Goal: Task Accomplishment & Management: Use online tool/utility

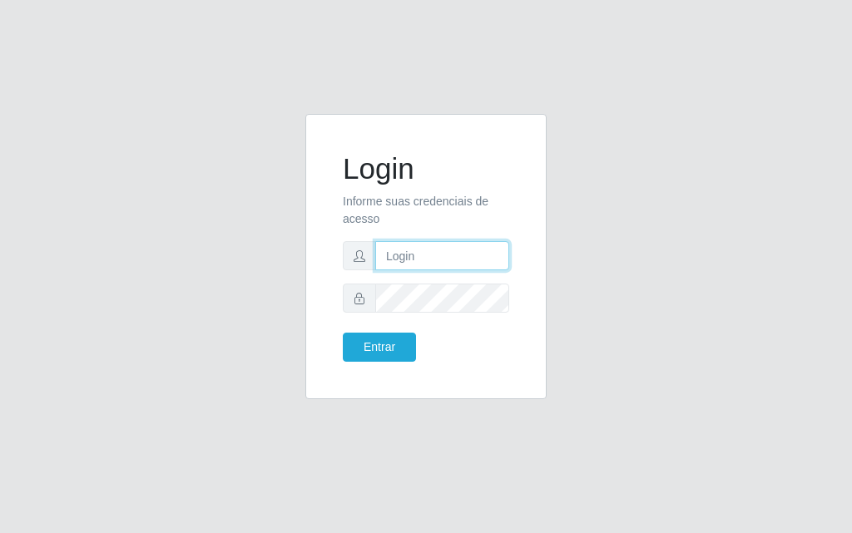
click at [459, 244] on input "text" at bounding box center [442, 255] width 134 height 29
type input "[PERSON_NAME]@[PERSON_NAME]"
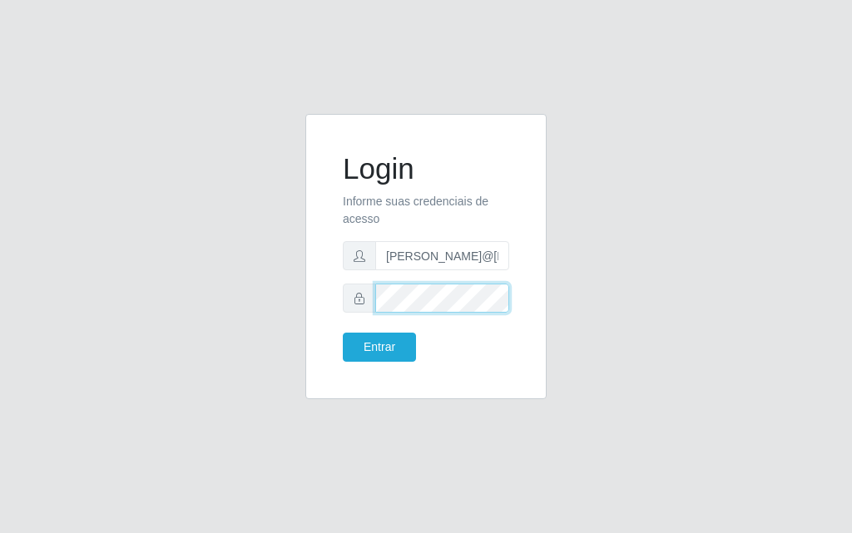
click at [343, 333] on button "Entrar" at bounding box center [379, 347] width 73 height 29
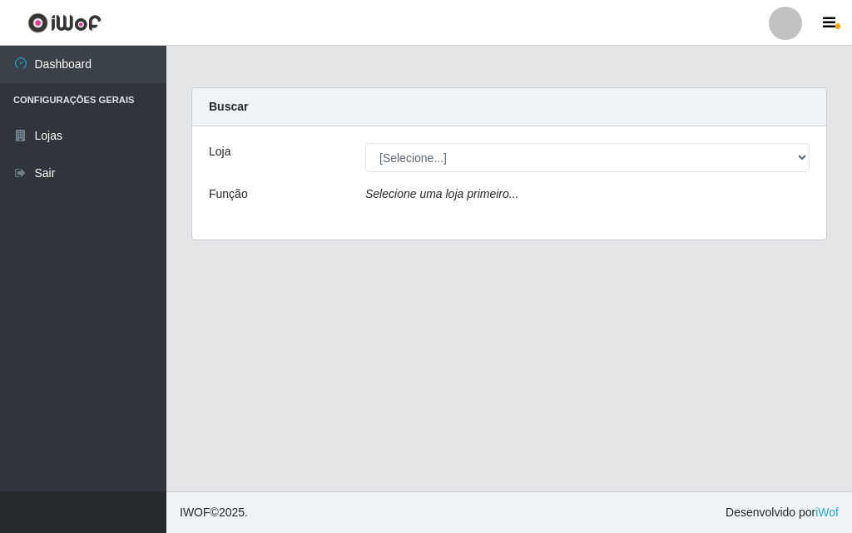
drag, startPoint x: 851, startPoint y: 188, endPoint x: 850, endPoint y: 169, distance: 19.2
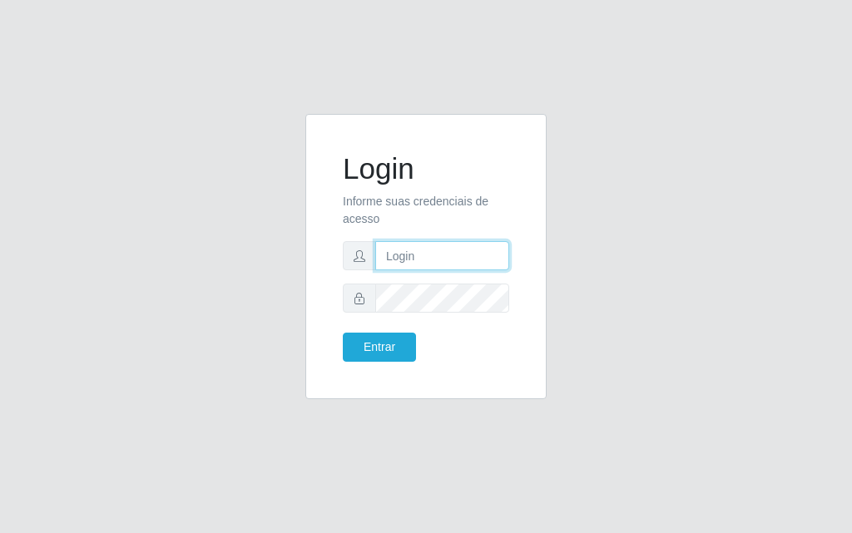
click at [435, 261] on input "text" at bounding box center [442, 255] width 134 height 29
type input "[PERSON_NAME]@[PERSON_NAME]"
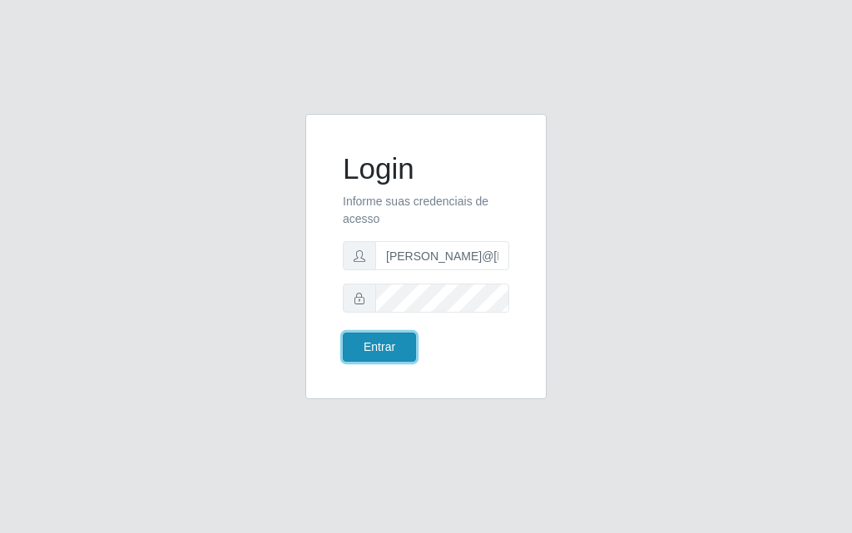
click at [372, 352] on button "Entrar" at bounding box center [379, 347] width 73 height 29
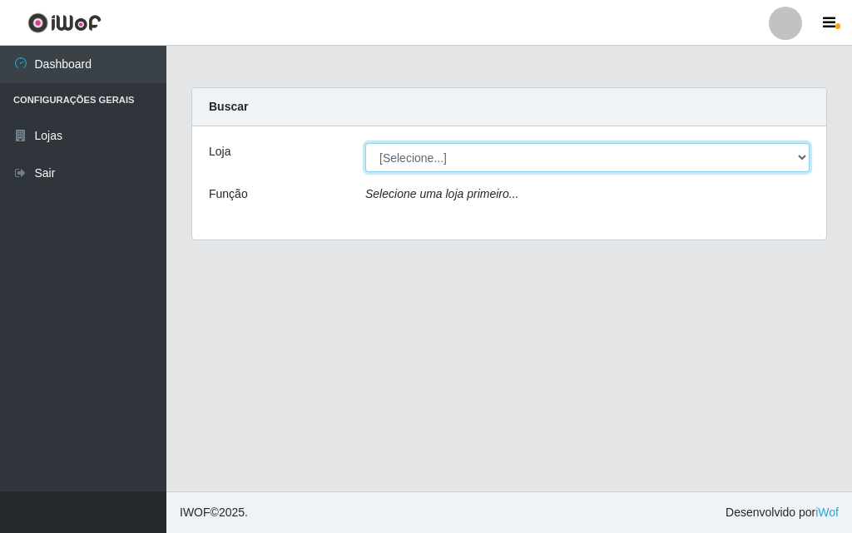
click at [782, 162] on select "[Selecione...] Divino Fogão" at bounding box center [587, 157] width 444 height 29
select select "499"
click at [365, 143] on select "[Selecione...] Divino Fogão" at bounding box center [587, 157] width 444 height 29
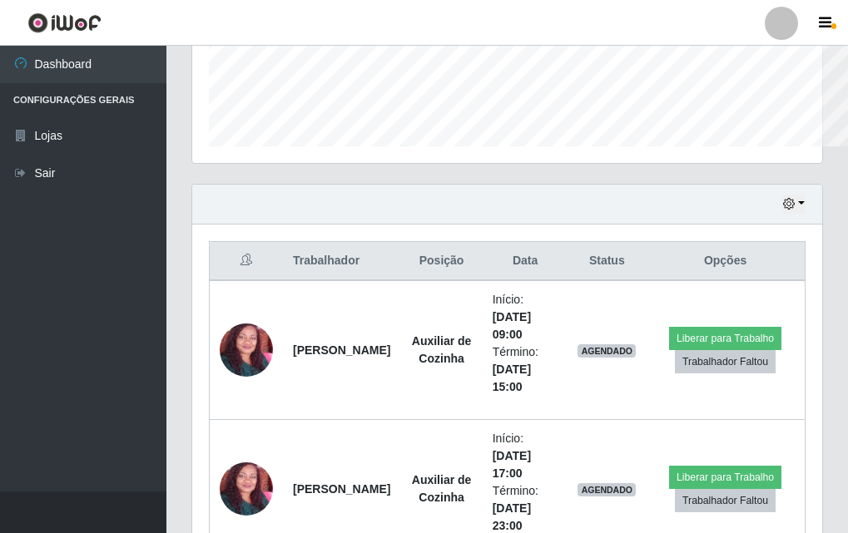
scroll to position [831938, 831653]
